Goal: Information Seeking & Learning: Learn about a topic

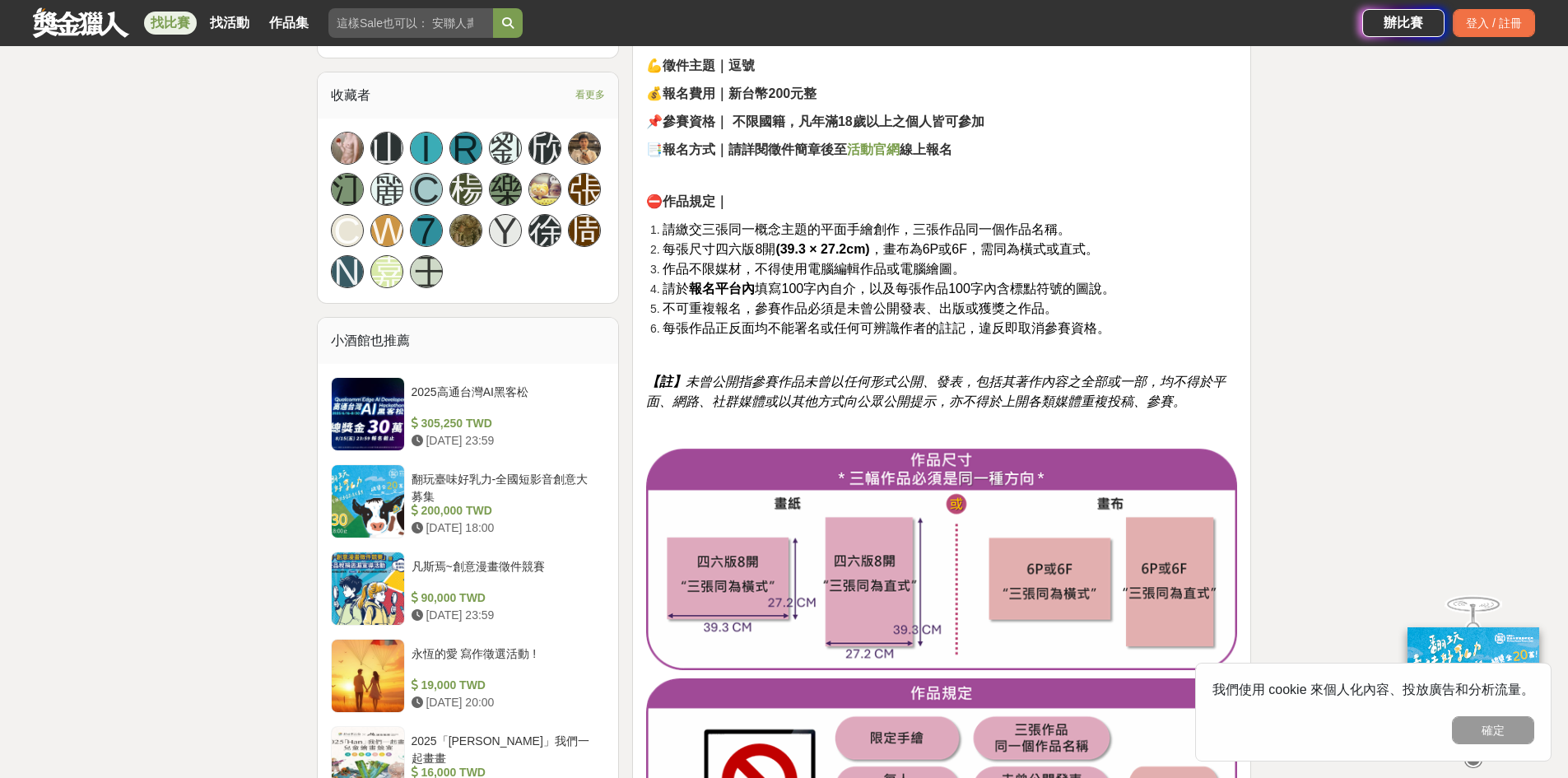
scroll to position [987, 0]
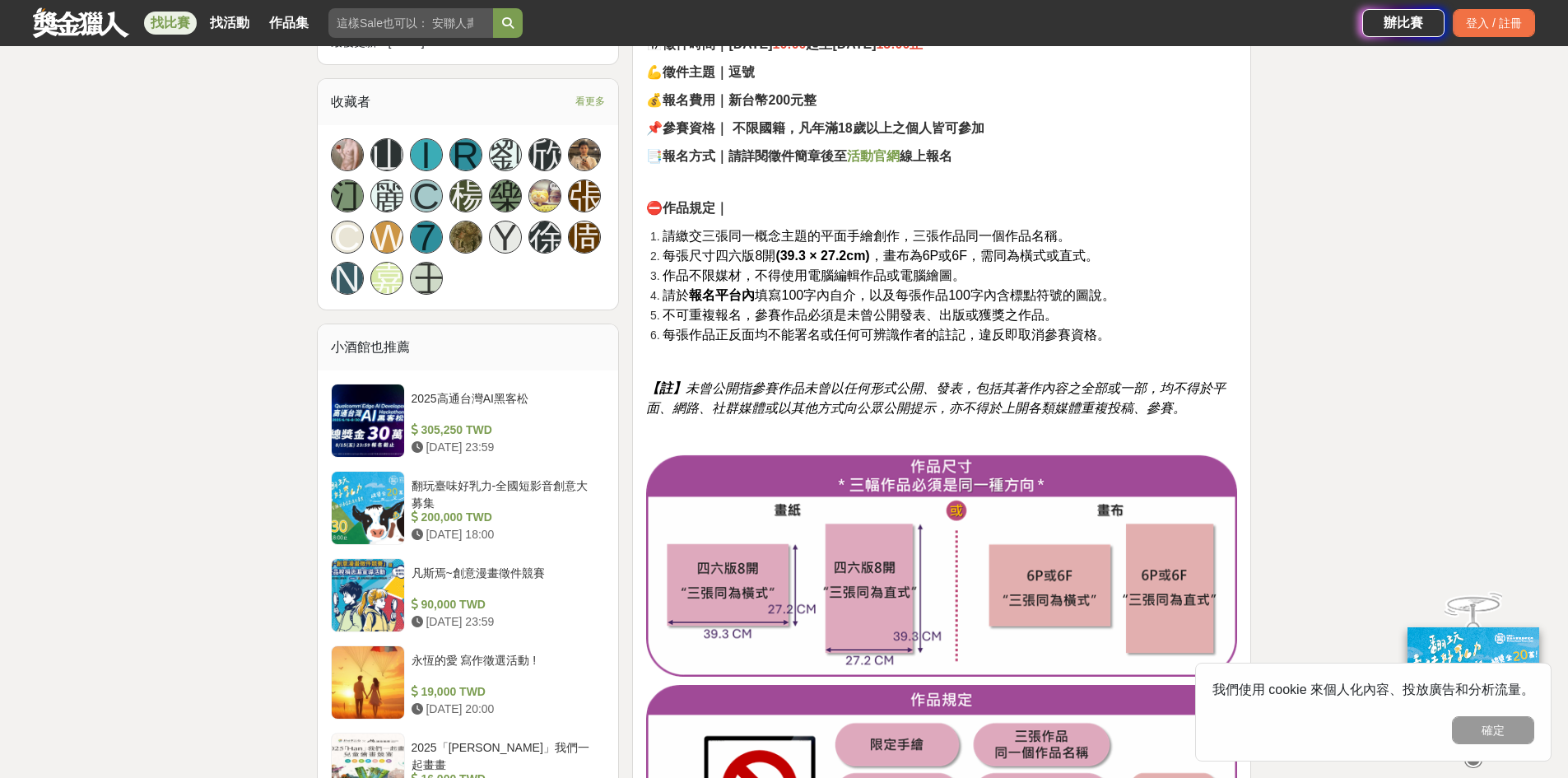
click at [879, 155] on strong "活動官網" at bounding box center [872, 156] width 53 height 14
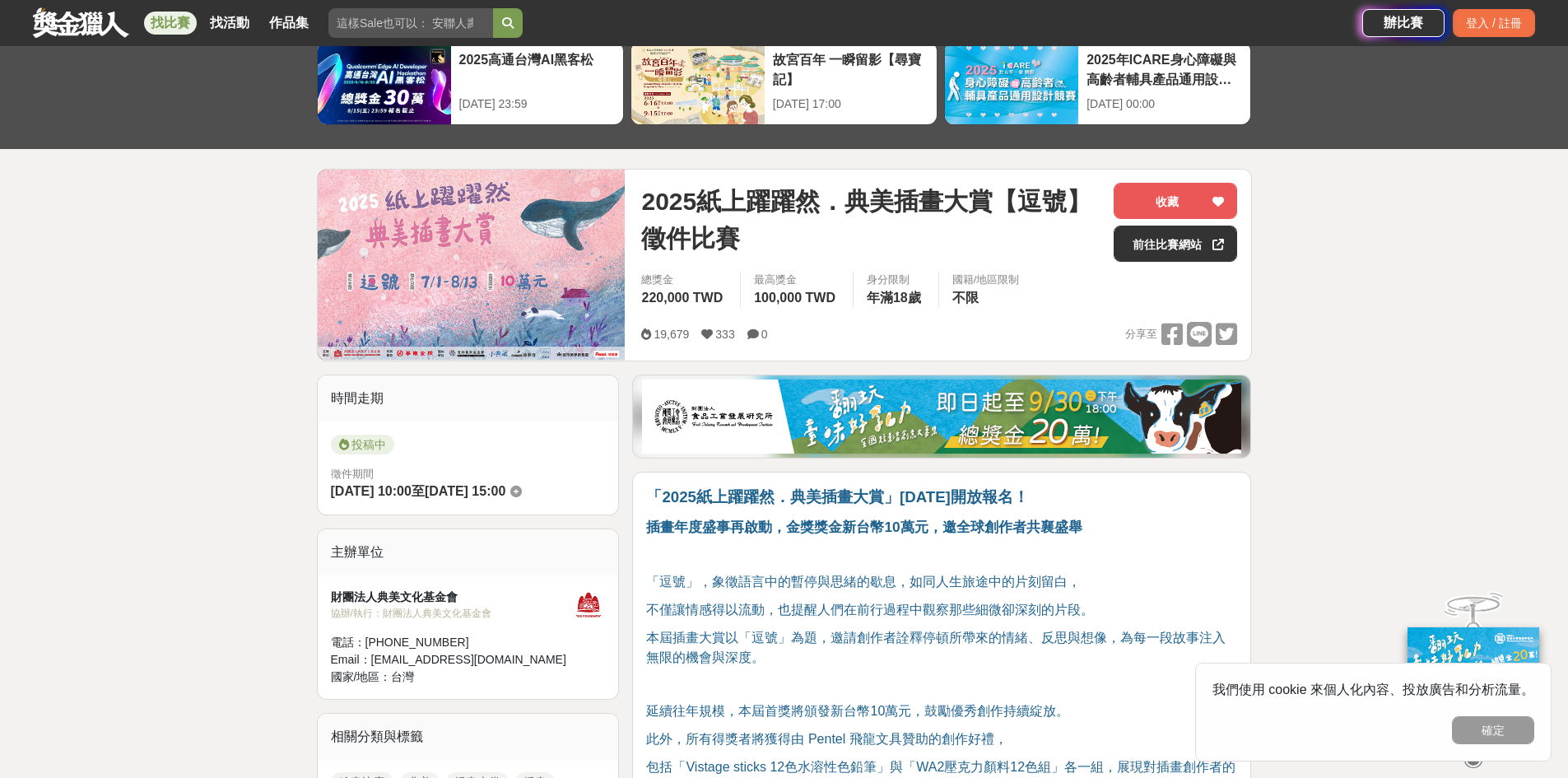
scroll to position [0, 0]
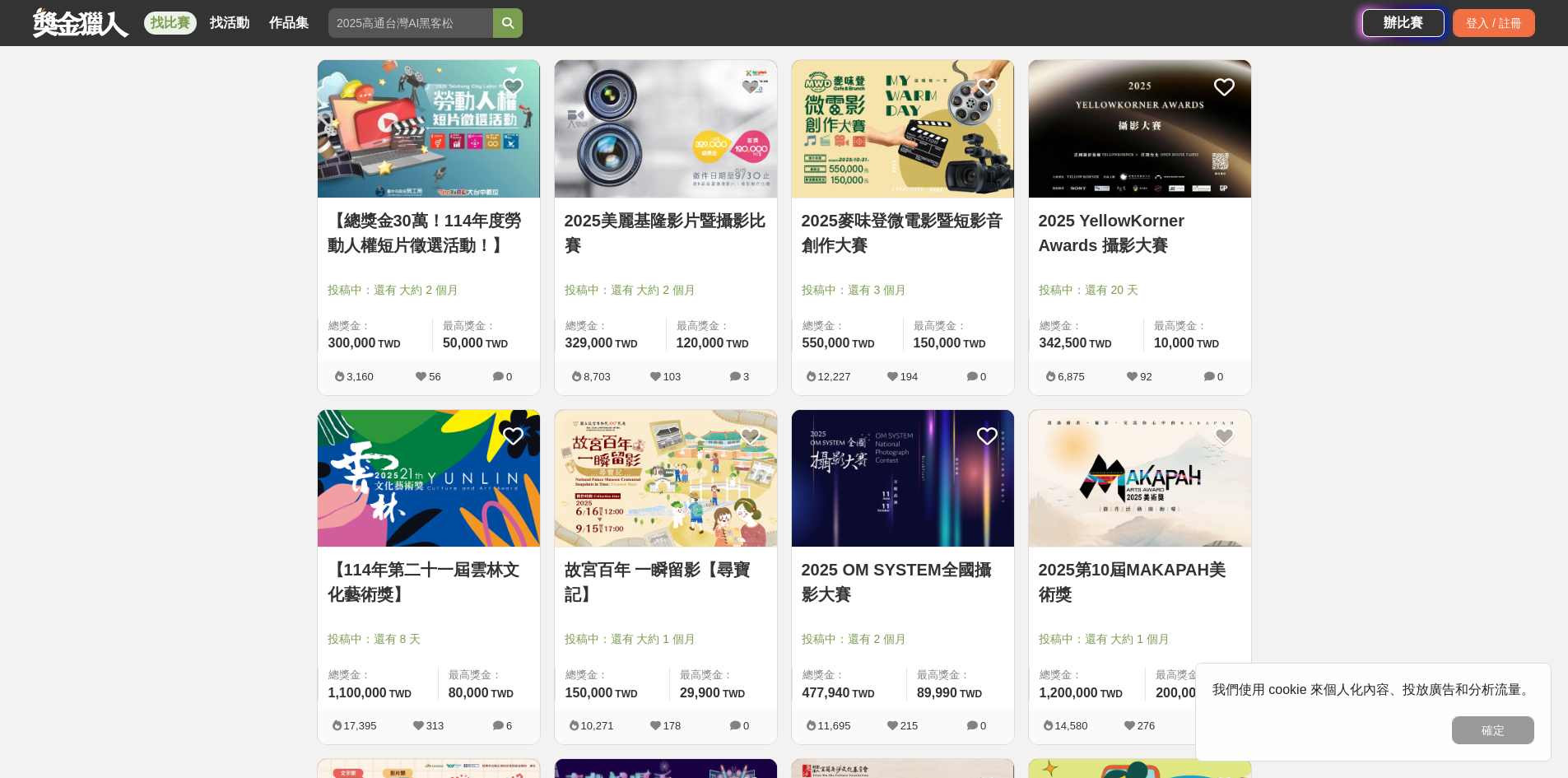
scroll to position [329, 0]
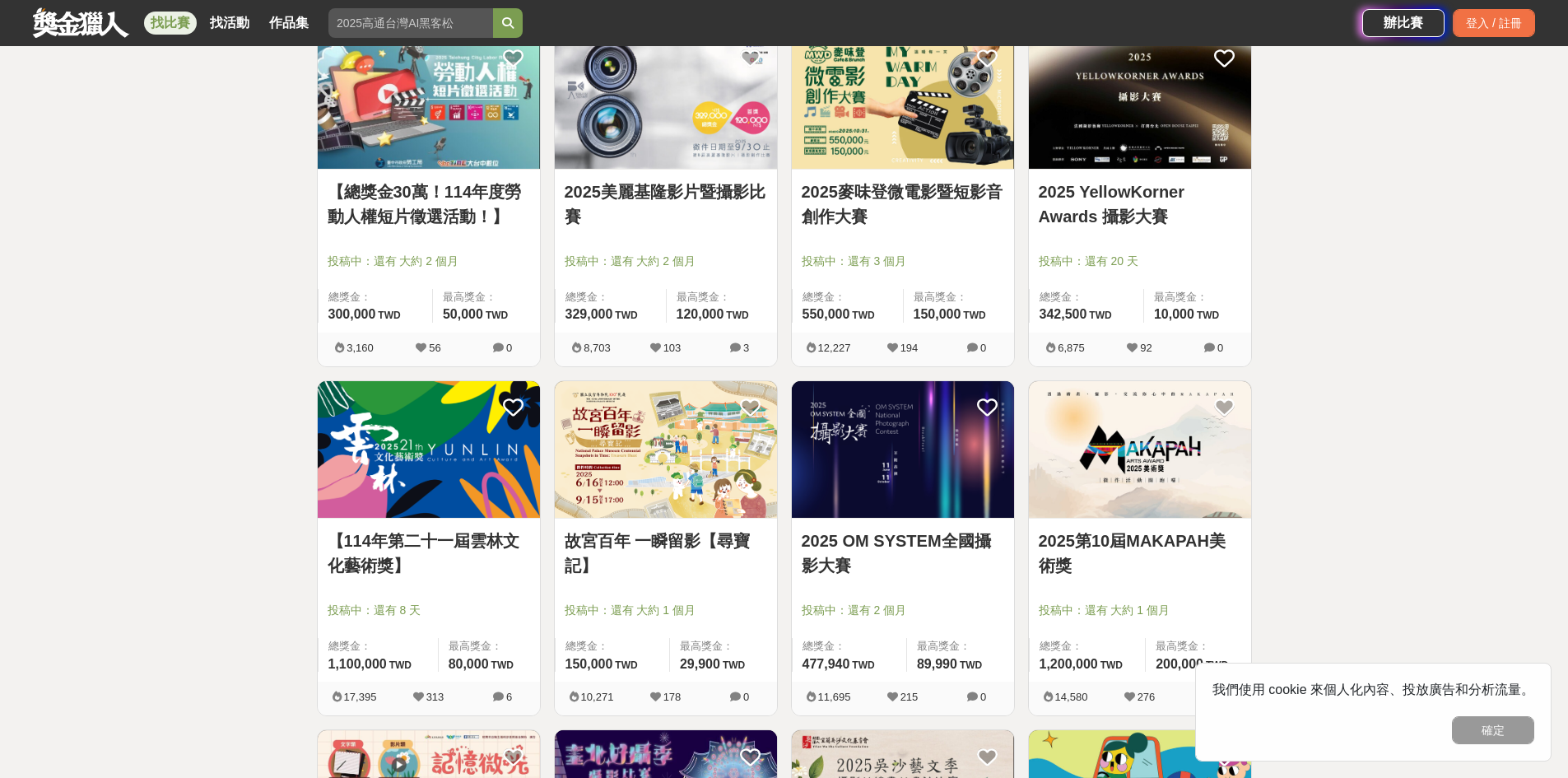
click at [710, 469] on img at bounding box center [666, 450] width 222 height 137
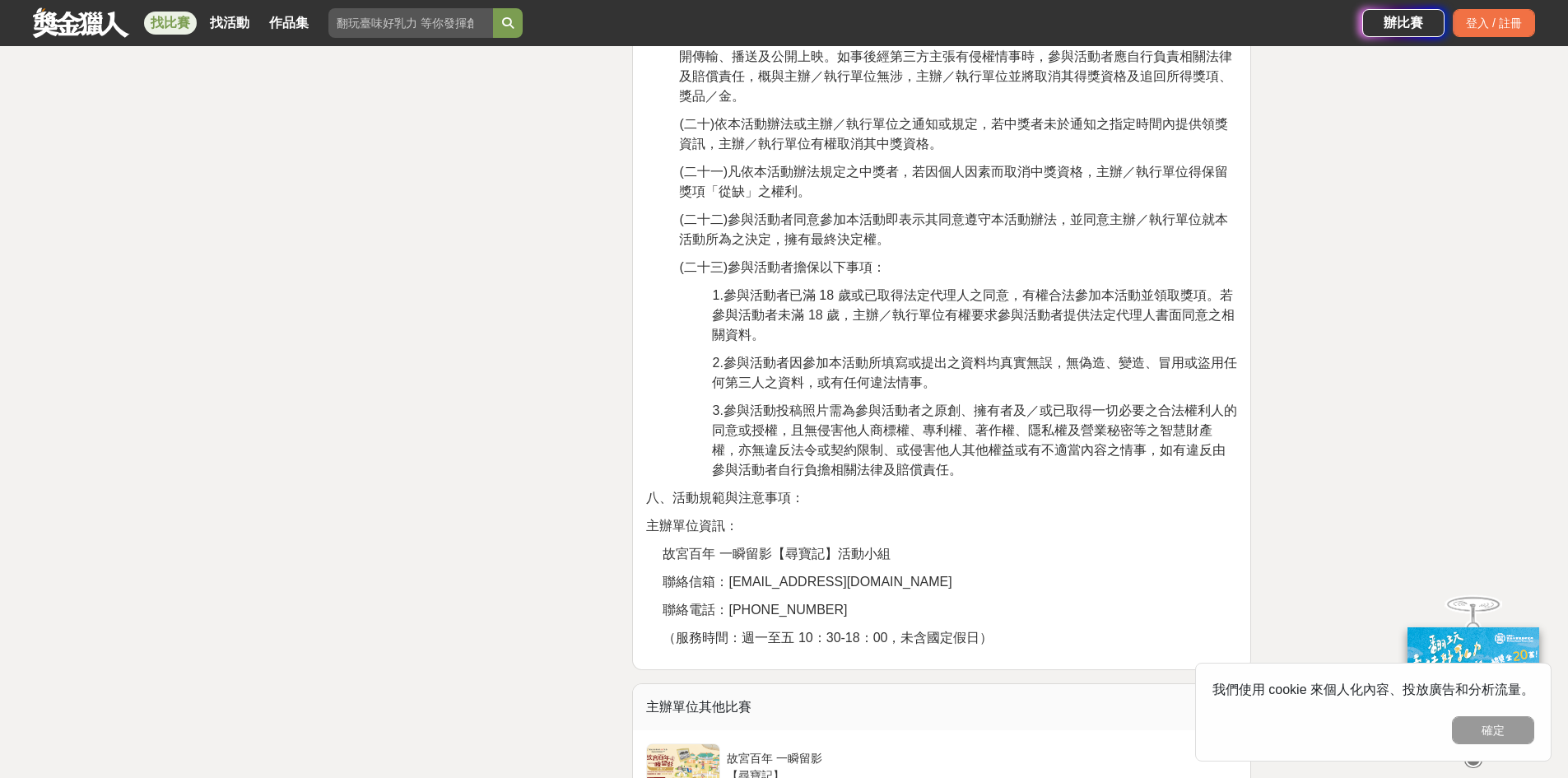
scroll to position [4443, 0]
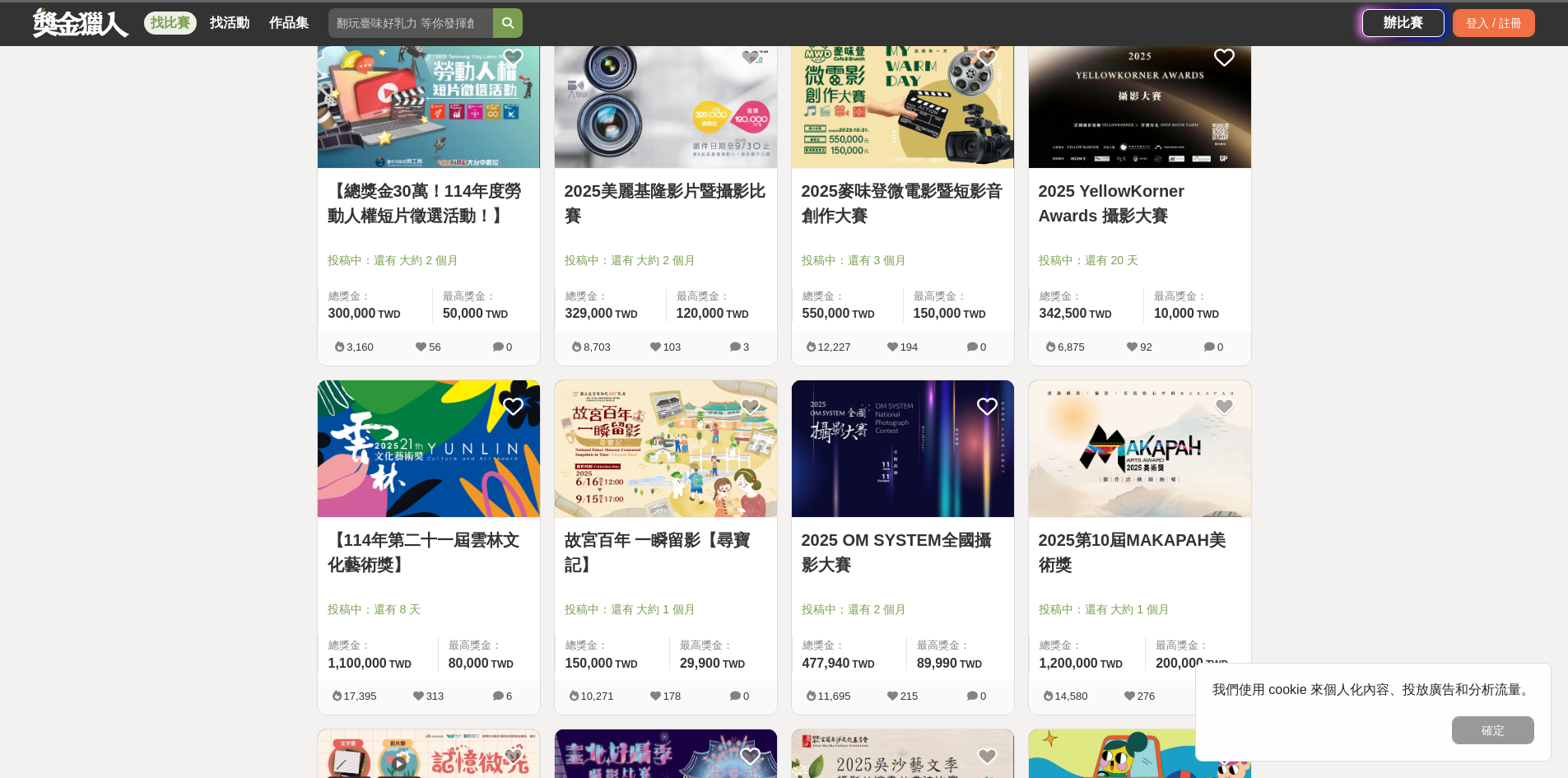
scroll to position [329, 0]
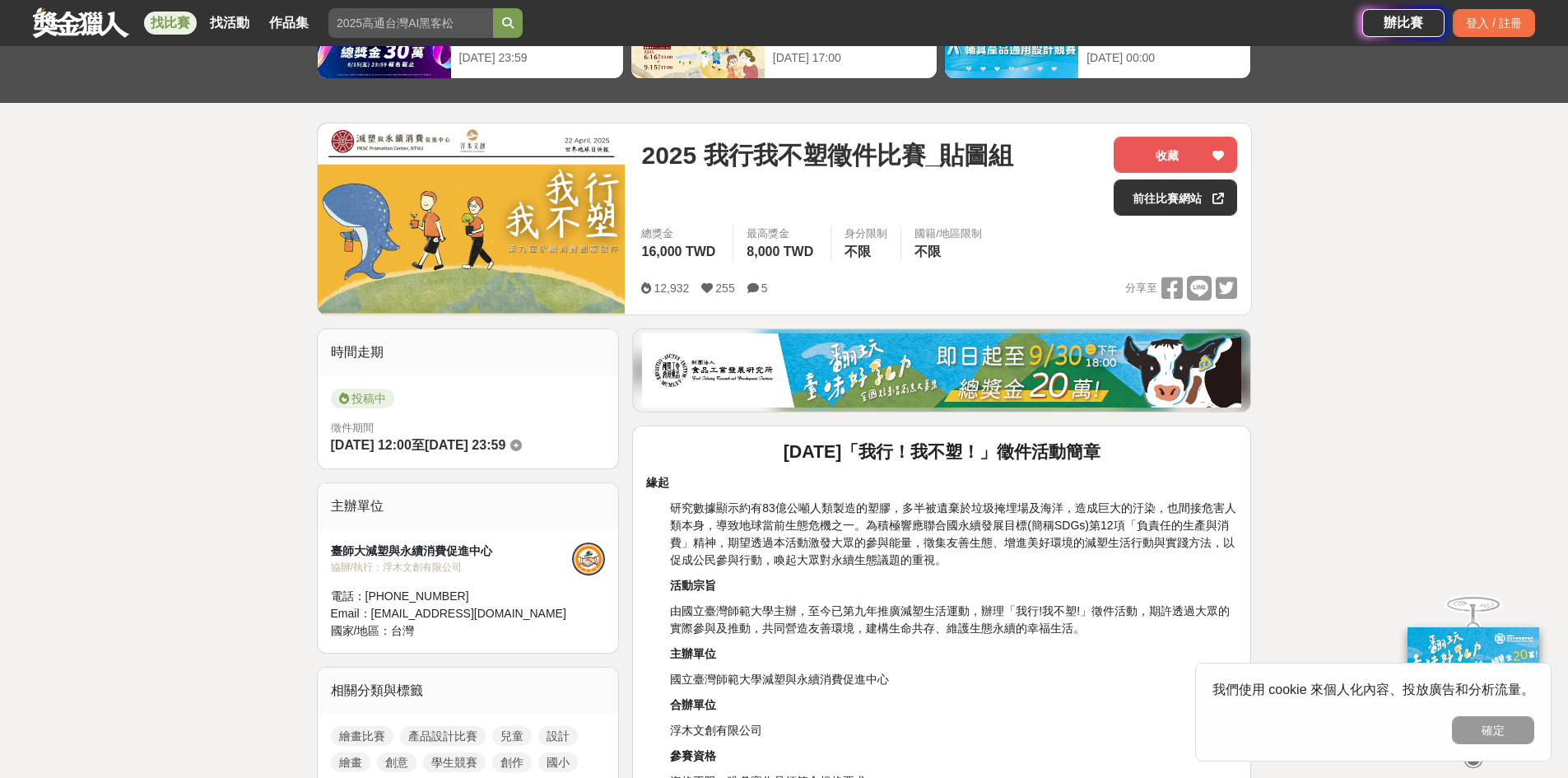
scroll to position [82, 0]
